Goal: Task Accomplishment & Management: Manage account settings

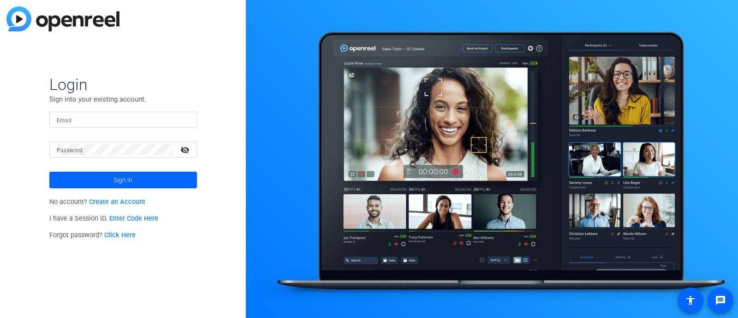
click at [112, 118] on input "Email" at bounding box center [123, 119] width 133 height 11
type input "[PERSON_NAME][DOMAIN_NAME][EMAIL_ADDRESS][PERSON_NAME][DOMAIN_NAME]"
click at [73, 142] on div at bounding box center [115, 150] width 116 height 16
click at [49, 172] on button "Sign in" at bounding box center [123, 180] width 148 height 17
click at [184, 146] on mat-icon "visibility_off" at bounding box center [186, 149] width 22 height 13
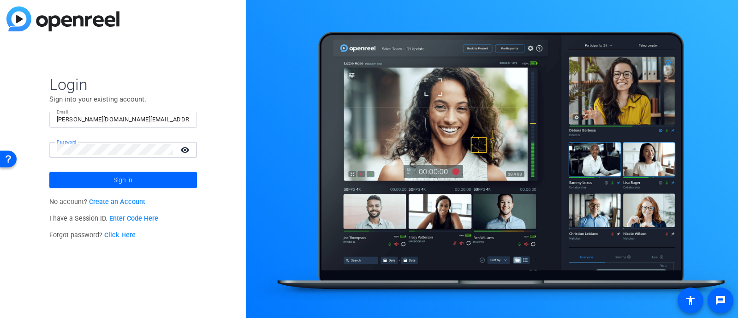
click at [49, 172] on button "Sign in" at bounding box center [123, 180] width 148 height 17
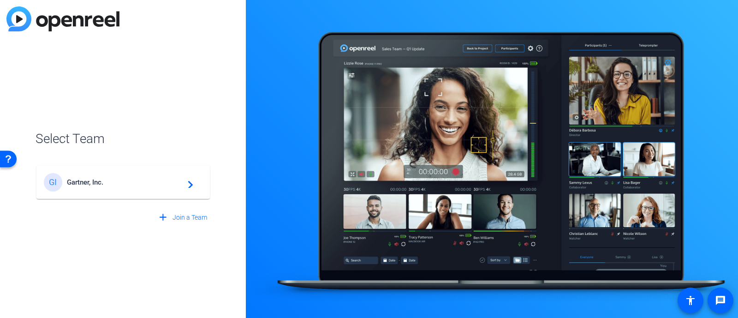
click at [109, 185] on span "Gartner, Inc." at bounding box center [124, 182] width 115 height 8
